Goal: Task Accomplishment & Management: Complete application form

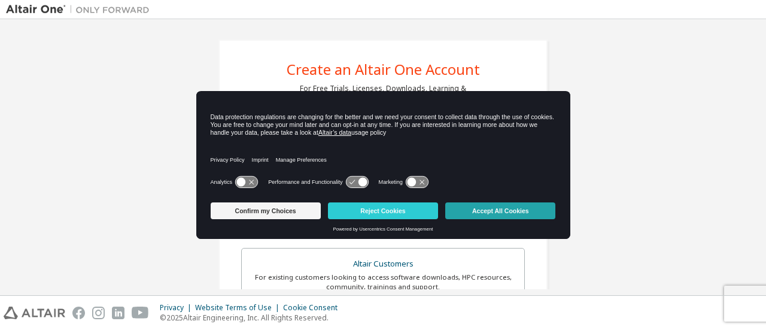
click at [502, 211] on button "Accept All Cookies" at bounding box center [500, 210] width 110 height 17
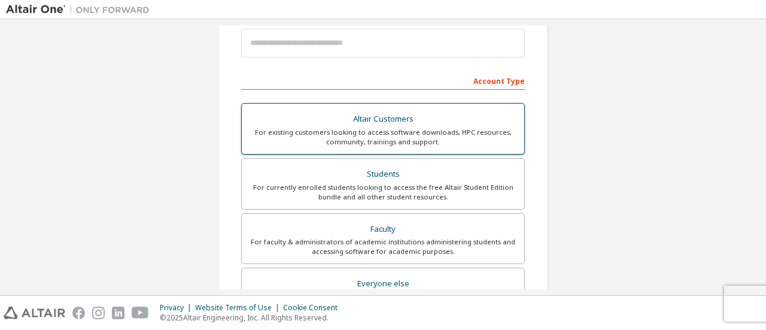
scroll to position [127, 0]
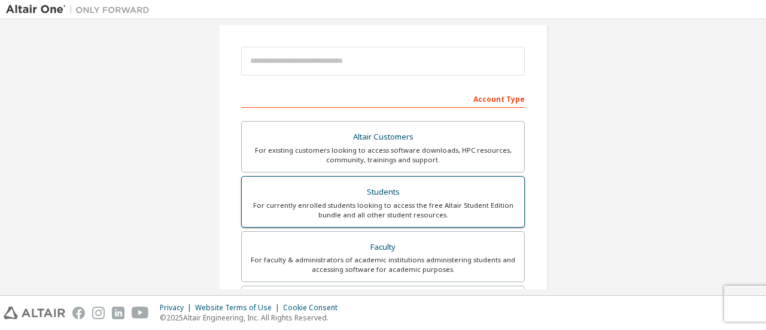
click at [359, 188] on div "Students" at bounding box center [383, 192] width 268 height 17
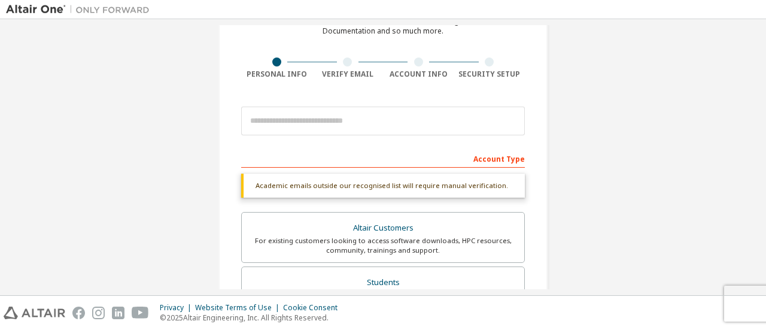
scroll to position [7, 0]
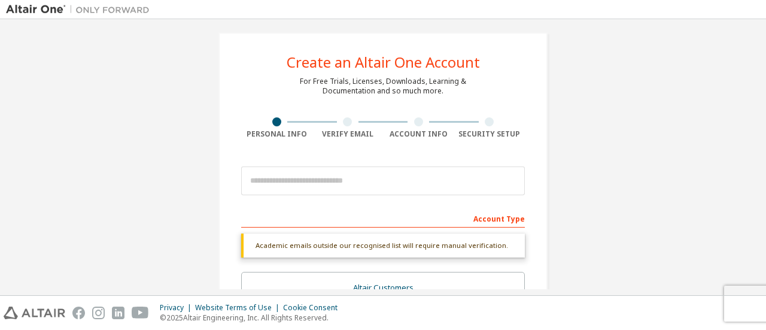
click at [342, 209] on div "Account Type" at bounding box center [383, 217] width 284 height 19
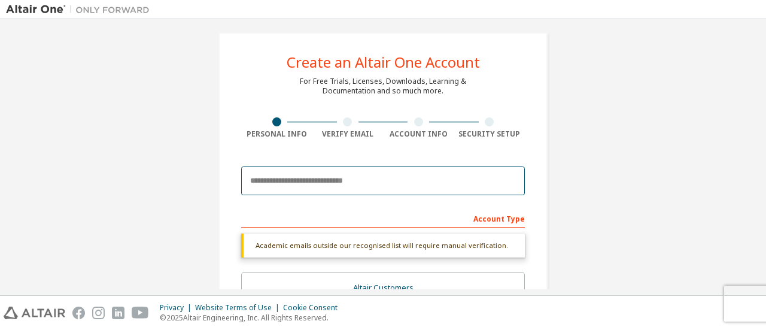
click at [334, 169] on input "email" at bounding box center [383, 180] width 284 height 29
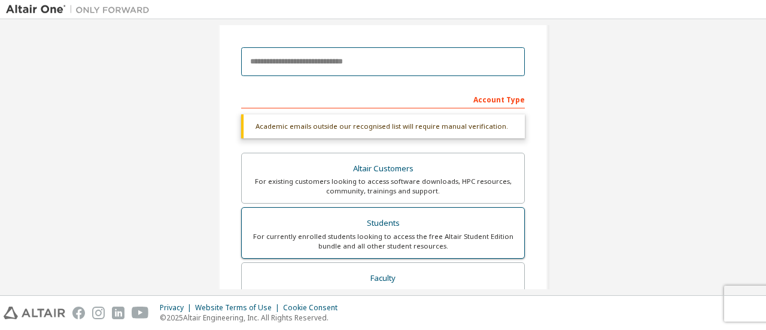
scroll to position [127, 0]
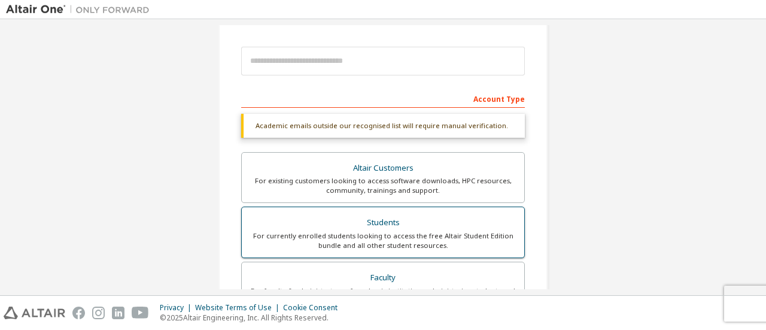
click at [381, 223] on div "Students" at bounding box center [383, 222] width 268 height 17
click at [382, 226] on div "Students" at bounding box center [383, 222] width 268 height 17
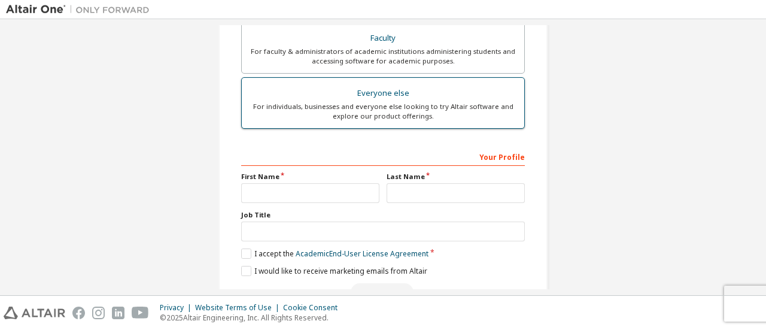
scroll to position [397, 0]
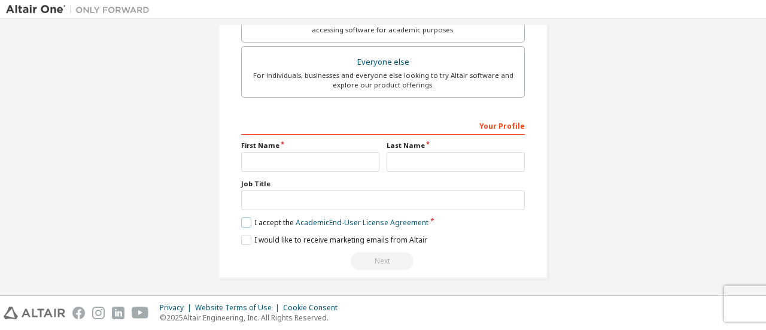
click at [245, 218] on label "I accept the Academic End-User License Agreement" at bounding box center [334, 222] width 187 height 10
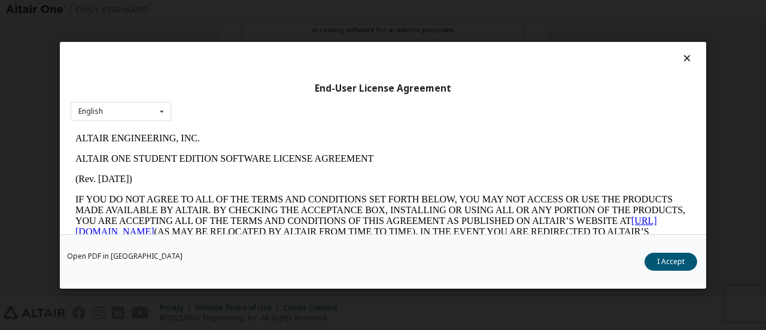
scroll to position [0, 0]
click at [657, 260] on button "I Accept" at bounding box center [670, 261] width 53 height 18
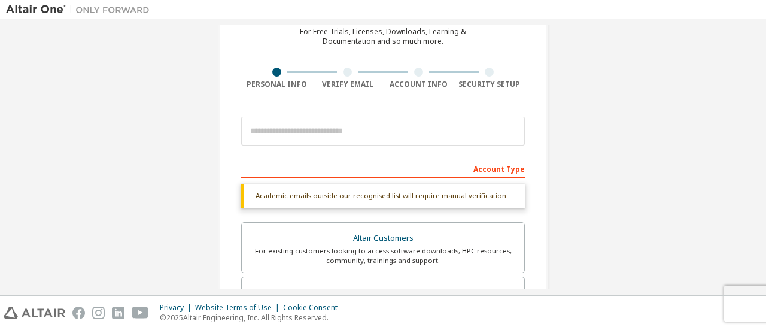
scroll to position [38, 0]
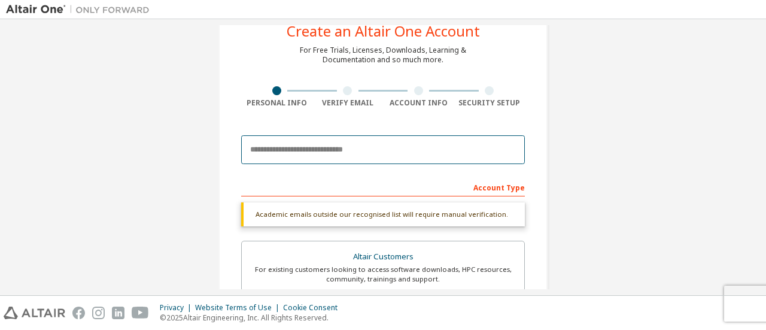
click at [300, 159] on input "email" at bounding box center [383, 149] width 284 height 29
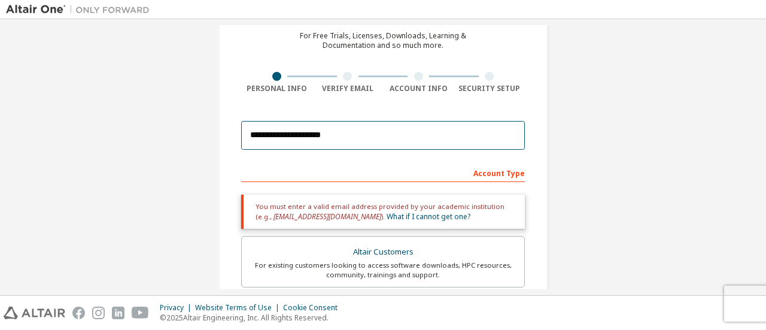
scroll to position [239, 0]
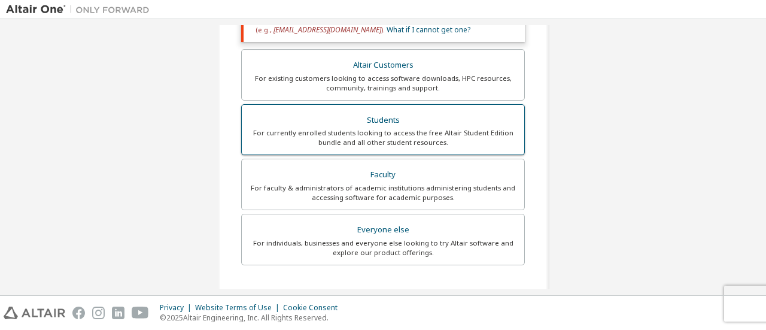
type input "**********"
click at [379, 114] on div "Students" at bounding box center [383, 120] width 268 height 17
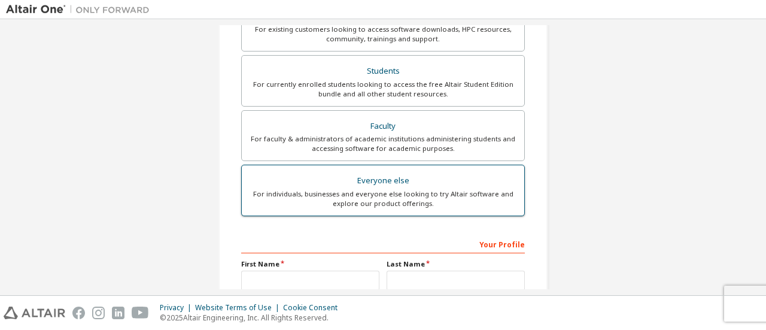
scroll to position [179, 0]
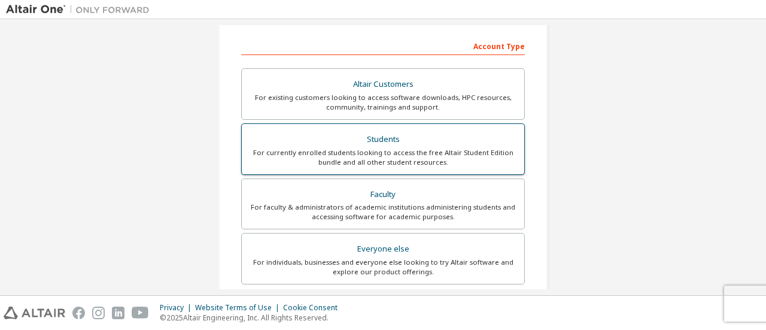
click at [297, 157] on div "For currently enrolled students looking to access the free Altair Student Editi…" at bounding box center [383, 157] width 268 height 19
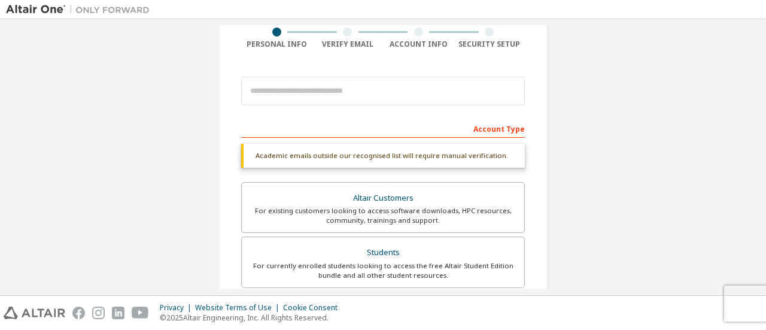
scroll to position [60, 0]
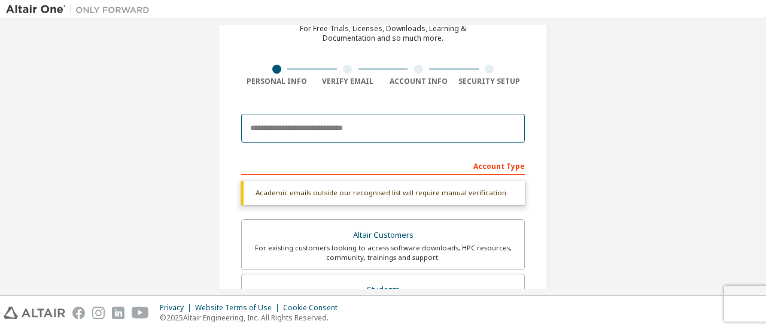
click at [266, 126] on input "email" at bounding box center [383, 128] width 284 height 29
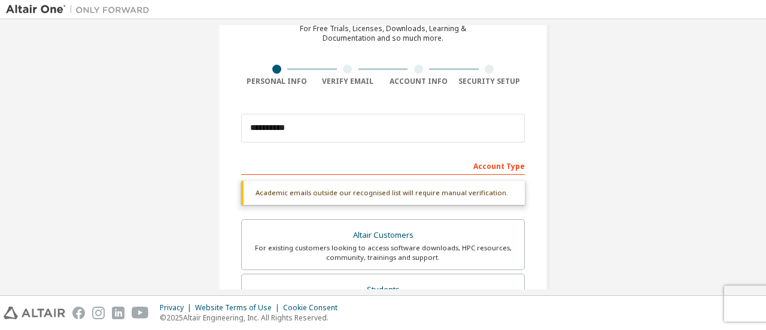
click at [263, 89] on div "**********" at bounding box center [382, 298] width 329 height 636
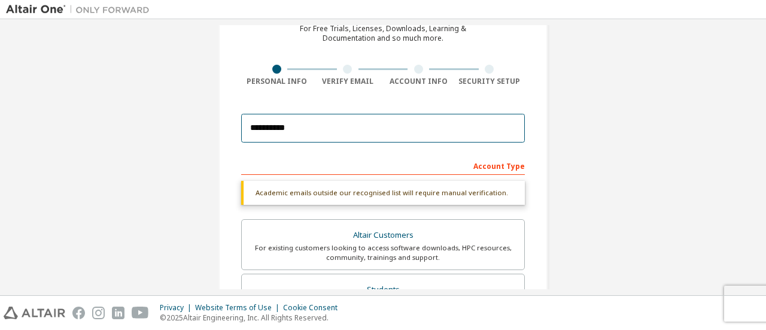
click at [328, 123] on input "**********" at bounding box center [383, 128] width 284 height 29
type input "**********"
